Goal: Check status: Check status

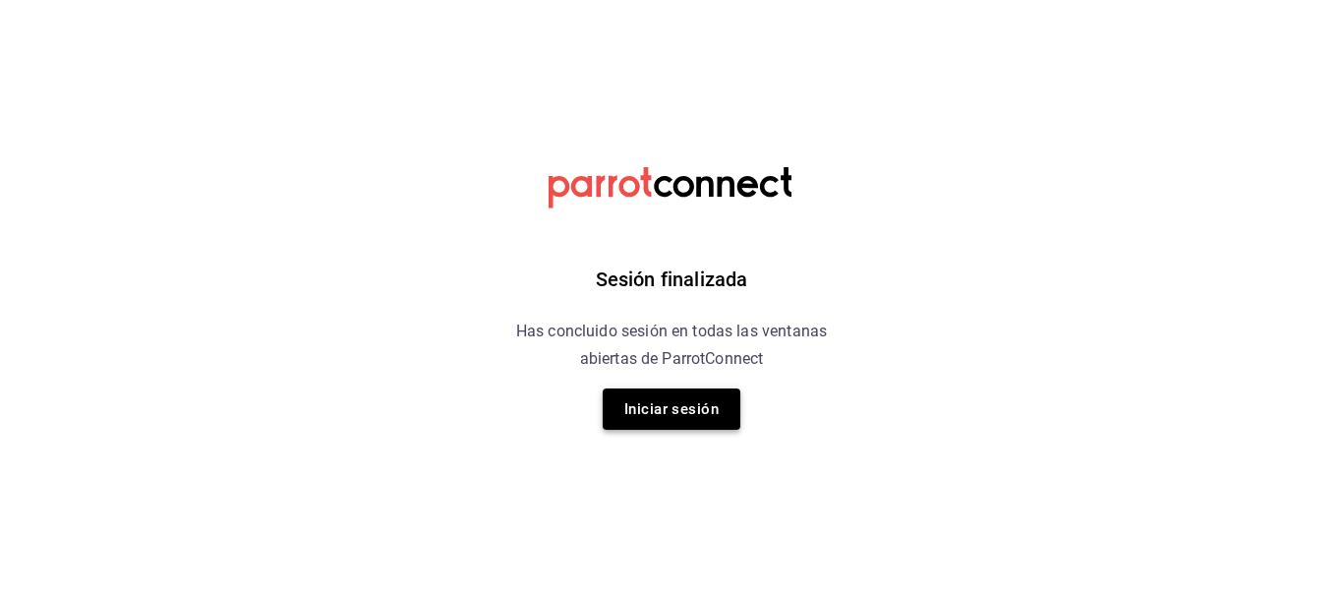
click at [685, 411] on button "Iniciar sesión" at bounding box center [671, 408] width 138 height 41
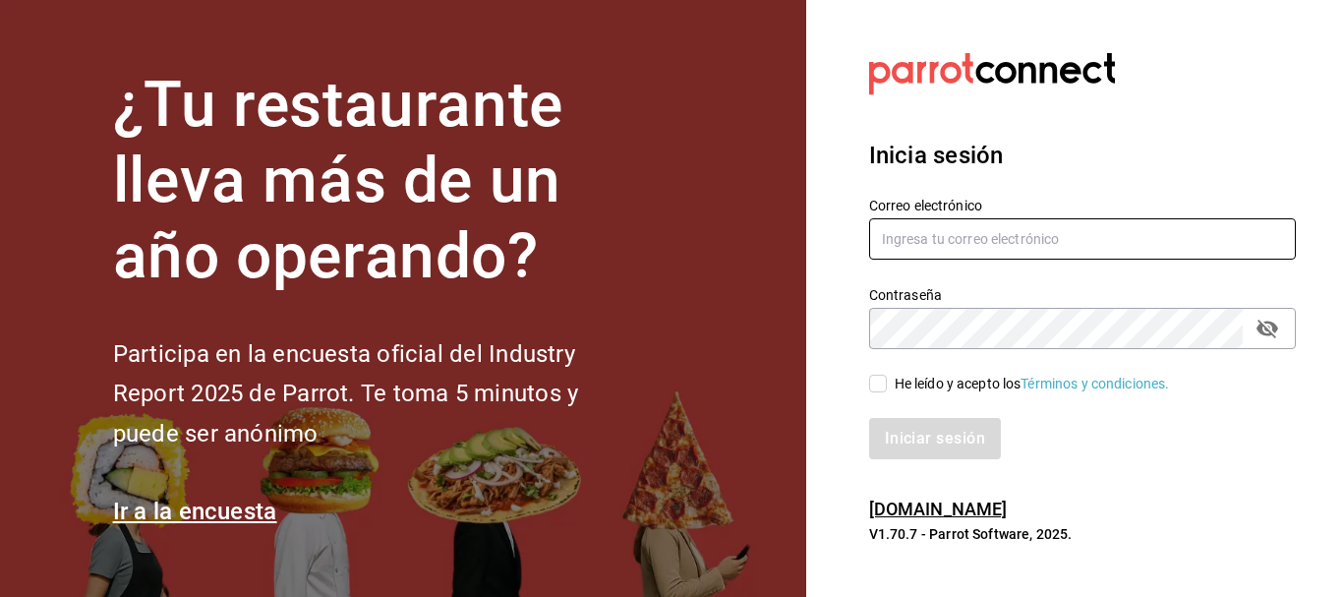
click at [936, 235] on input "text" at bounding box center [1082, 238] width 427 height 41
type input "[EMAIL_ADDRESS][DOMAIN_NAME]"
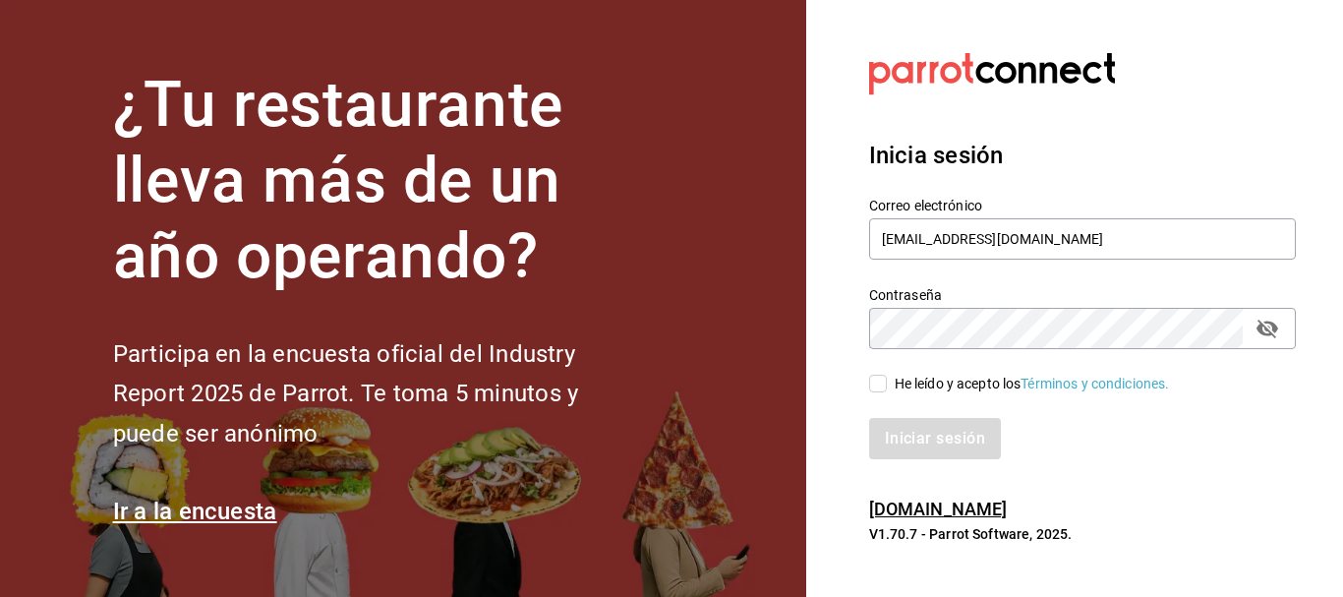
click at [883, 371] on div "He leído y acepto los Términos y condiciones." at bounding box center [1070, 371] width 450 height 45
click at [881, 377] on input "He leído y acepto los Términos y condiciones." at bounding box center [878, 383] width 18 height 18
checkbox input "true"
click at [888, 415] on div "Iniciar sesión" at bounding box center [1070, 426] width 450 height 65
click at [892, 437] on button "Iniciar sesión" at bounding box center [936, 438] width 134 height 41
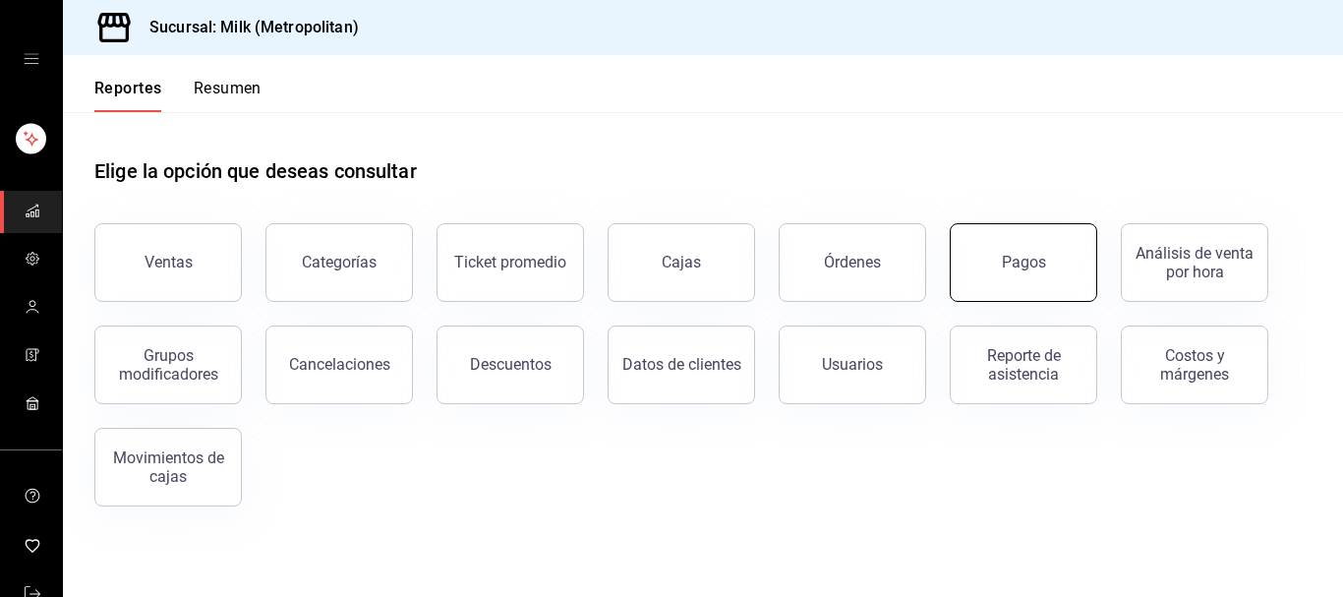
click at [966, 260] on button "Pagos" at bounding box center [1022, 262] width 147 height 79
